Goal: Information Seeking & Learning: Learn about a topic

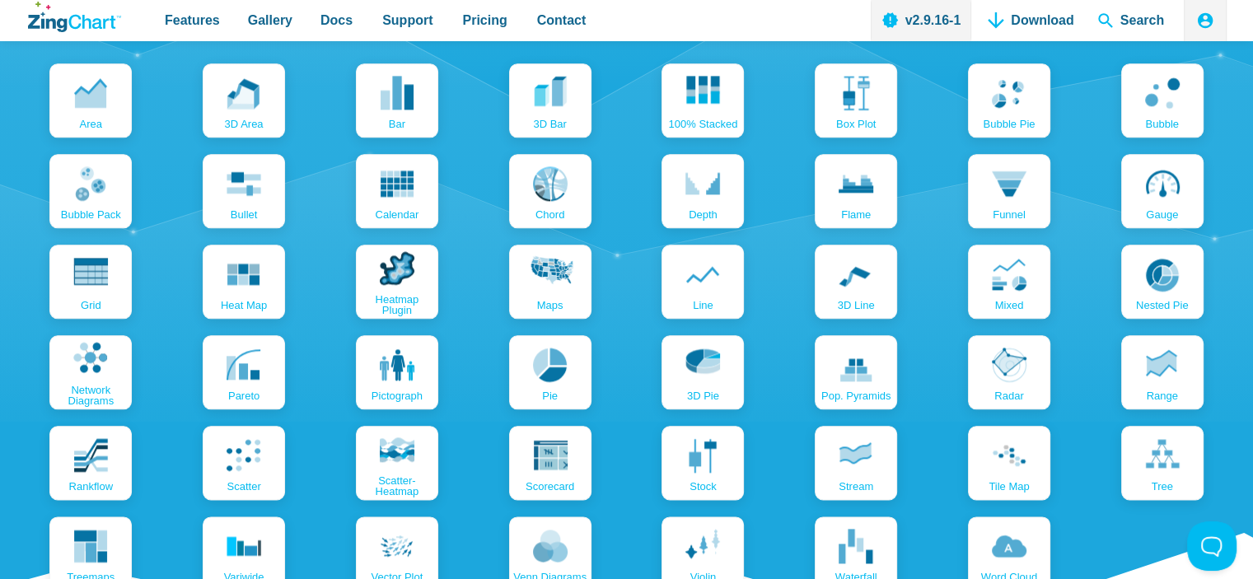
scroll to position [1882, 0]
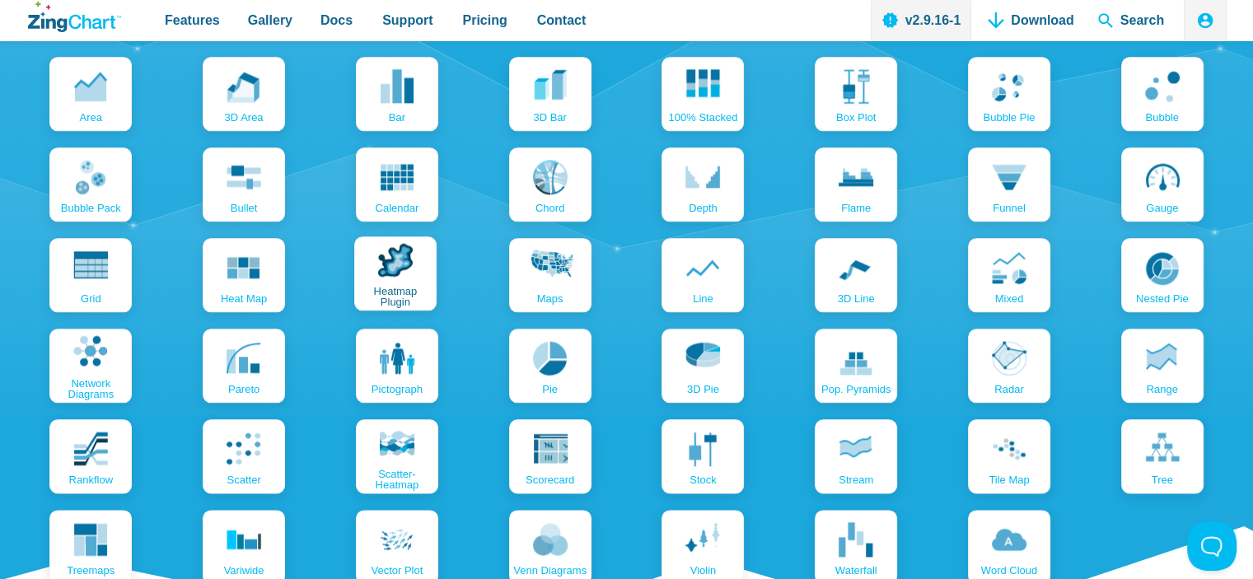
click at [400, 306] on span "Heatmap Plugin" at bounding box center [395, 296] width 74 height 21
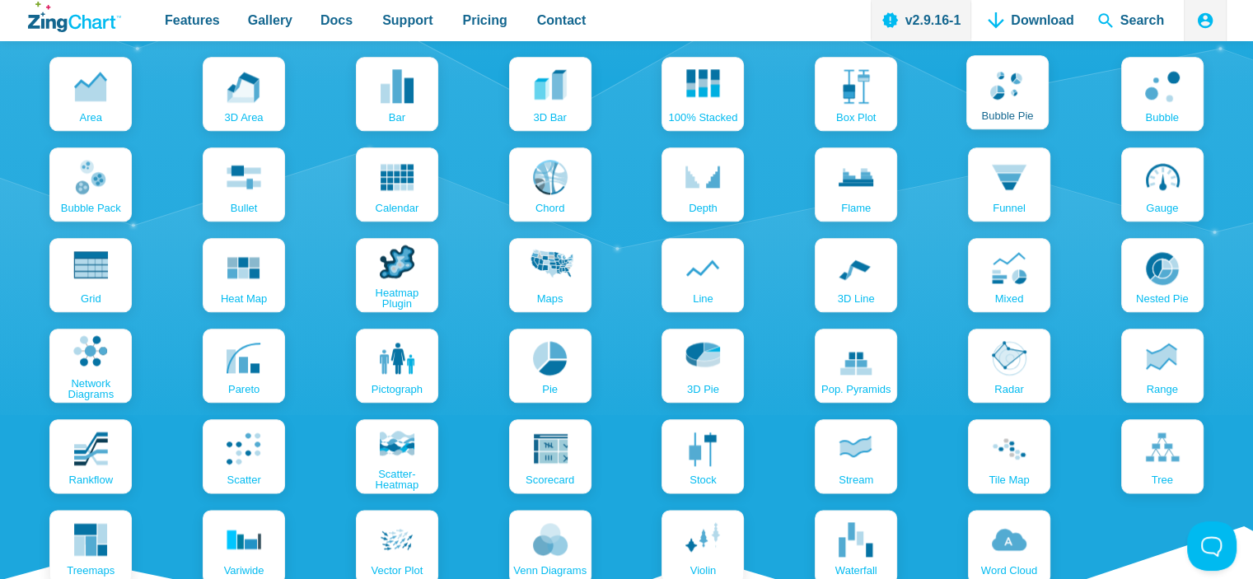
click at [1002, 102] on link "bubble pie" at bounding box center [1008, 92] width 82 height 74
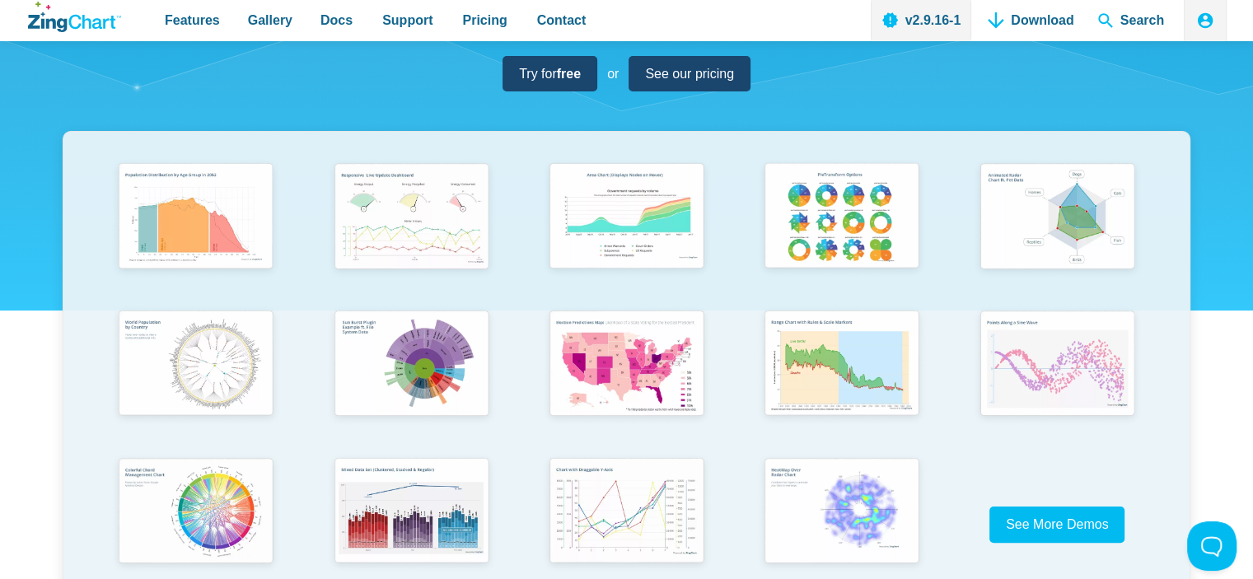
scroll to position [260, 0]
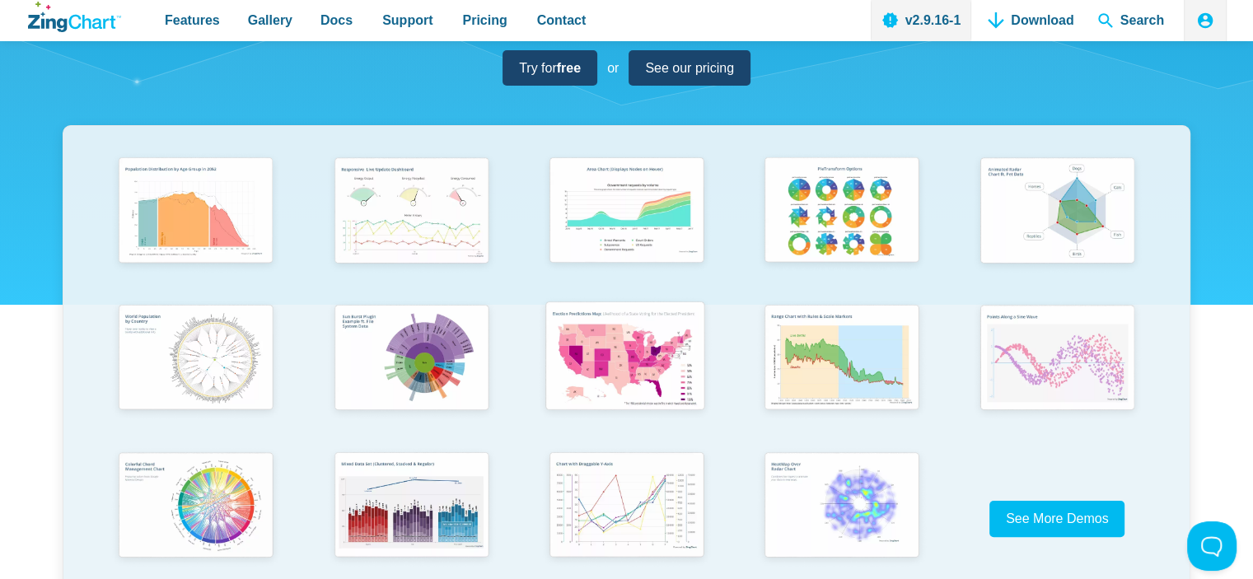
click at [663, 355] on img "App Content" at bounding box center [624, 358] width 177 height 127
click at [1051, 368] on img "App Content" at bounding box center [1055, 358] width 177 height 127
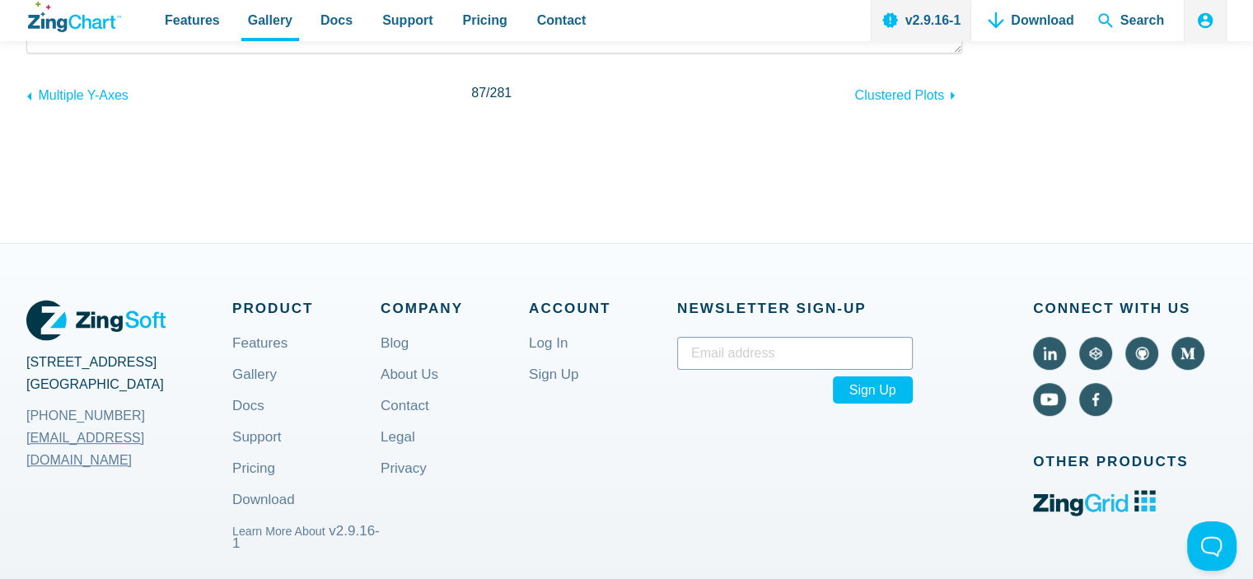
scroll to position [682, 0]
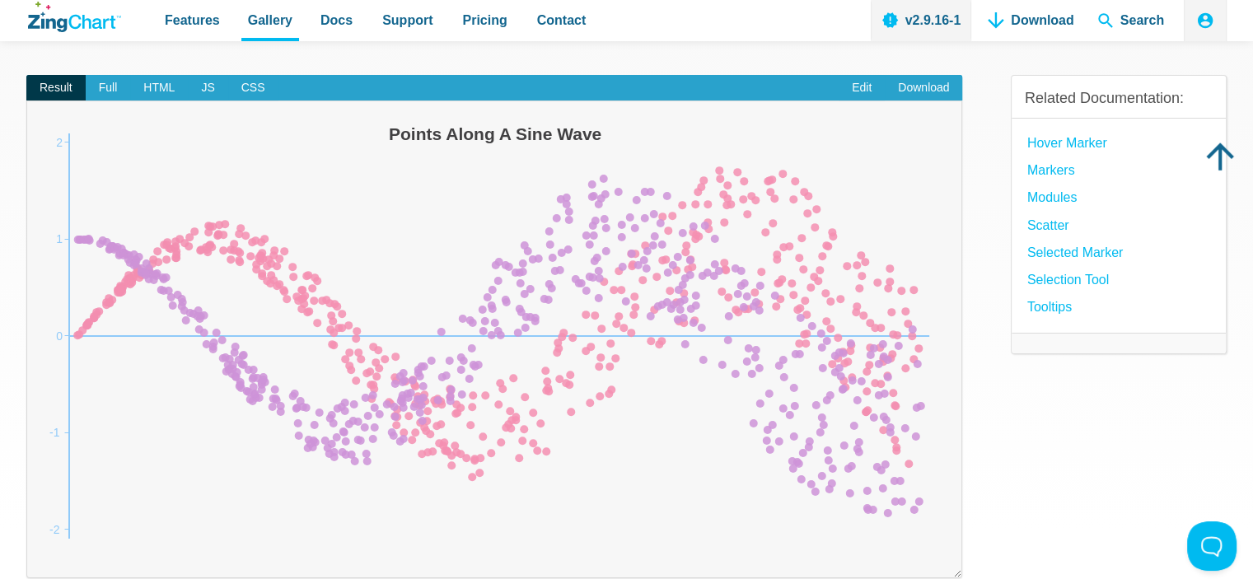
scroll to position [138, 0]
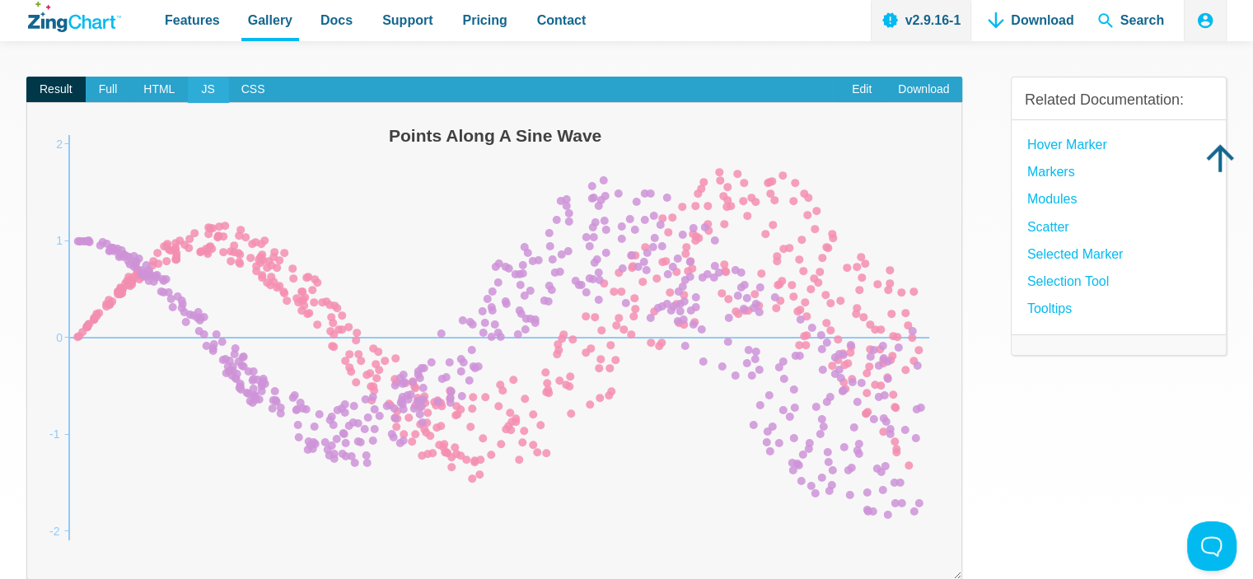
click at [202, 96] on span "JS" at bounding box center [208, 90] width 40 height 26
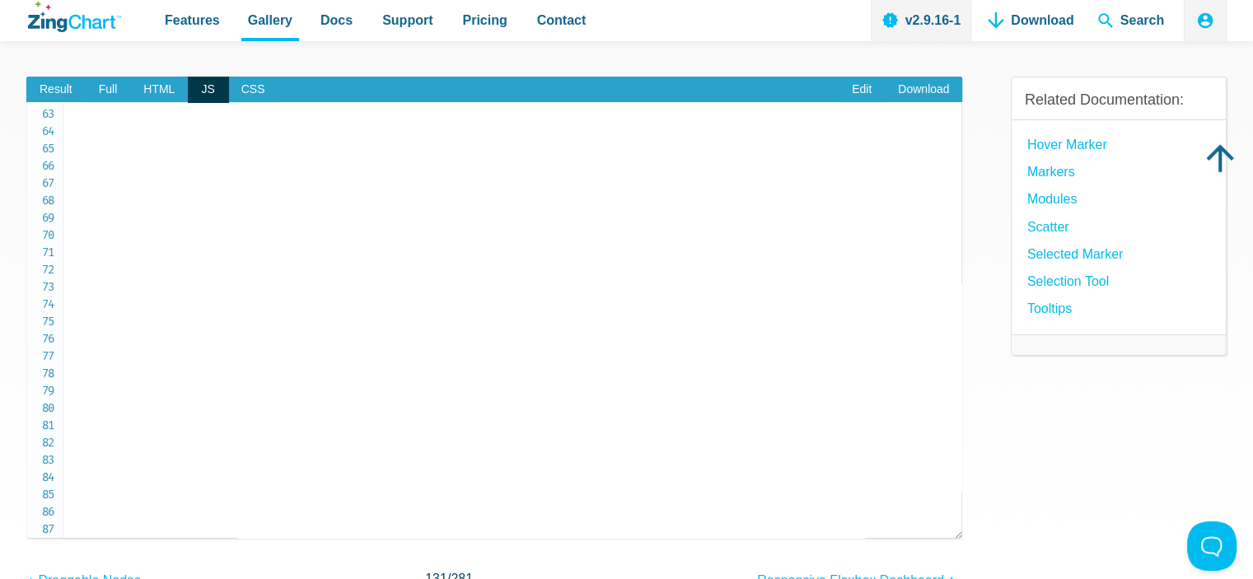
scroll to position [1078, 0]
